Goal: Book appointment/travel/reservation

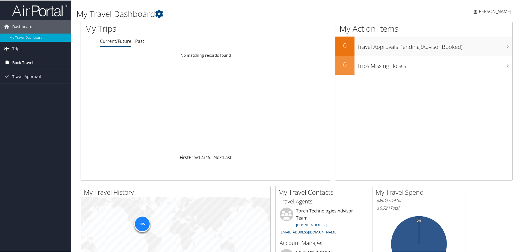
click at [24, 62] on span "Book Travel" at bounding box center [22, 62] width 21 height 14
click at [38, 88] on link "Book/Manage Online Trips" at bounding box center [35, 89] width 71 height 8
click at [46, 88] on link "Book/Manage Online Trips" at bounding box center [35, 89] width 71 height 8
